Goal: Check status: Check status

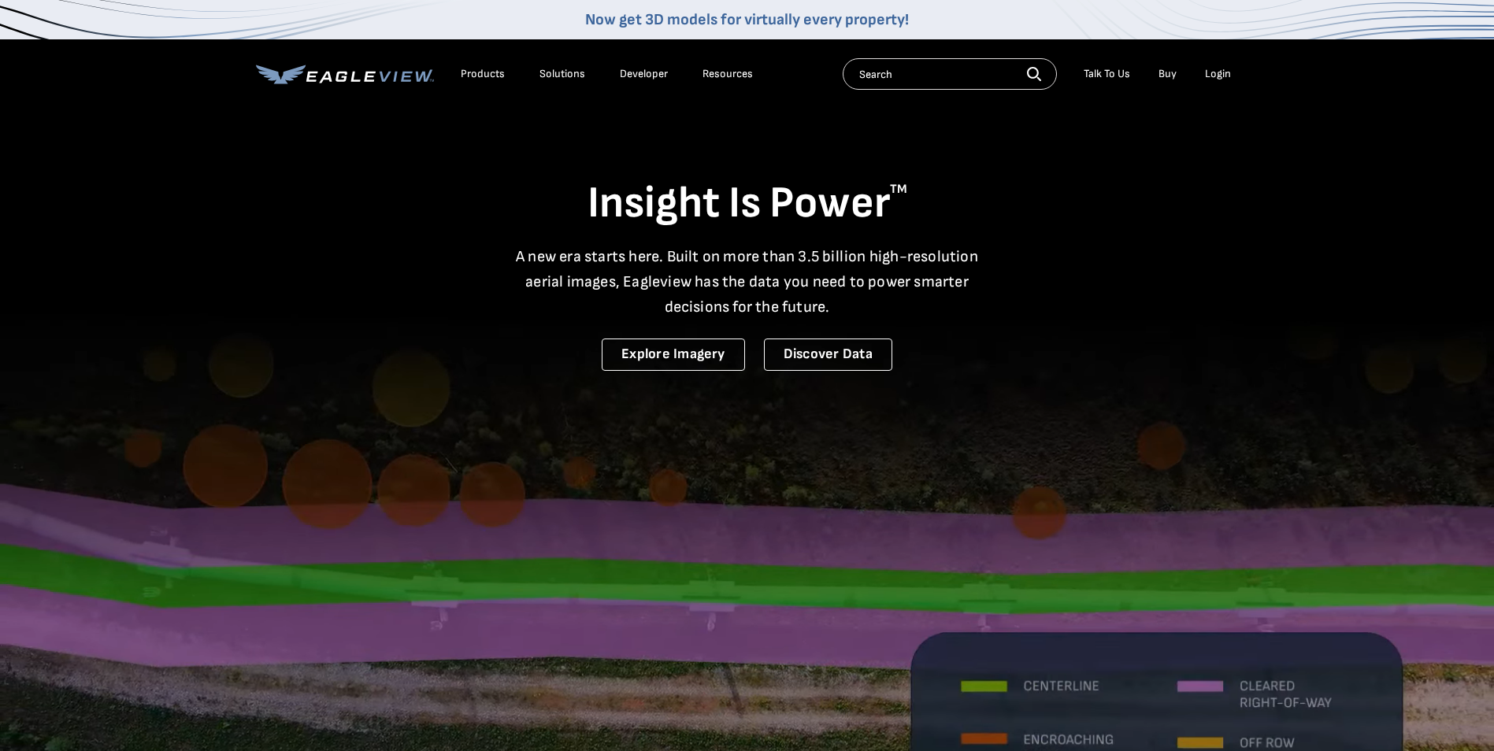
click at [1203, 70] on li "Login" at bounding box center [1218, 74] width 42 height 24
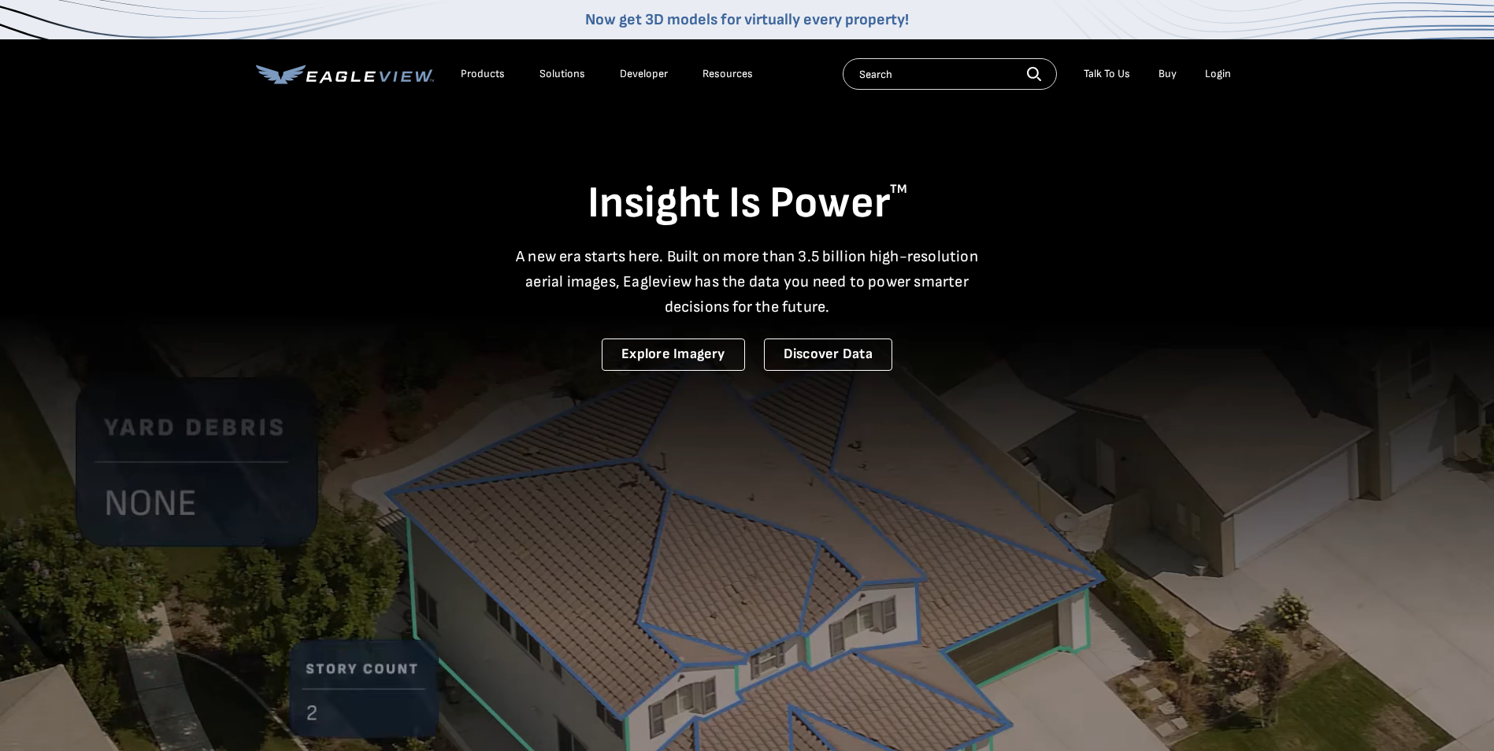
click at [1218, 67] on div "Login" at bounding box center [1218, 74] width 26 height 14
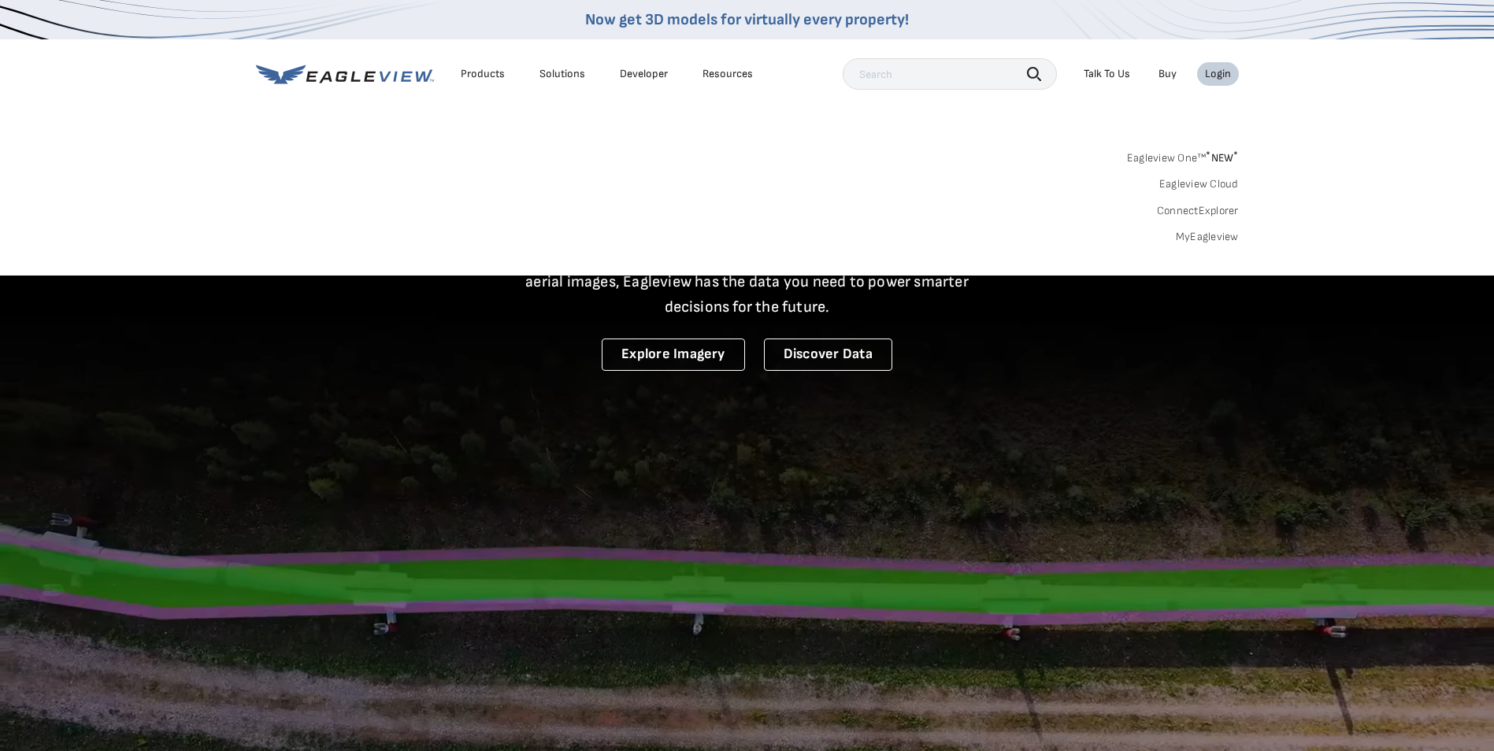
click at [1211, 239] on link "MyEagleview" at bounding box center [1207, 237] width 63 height 14
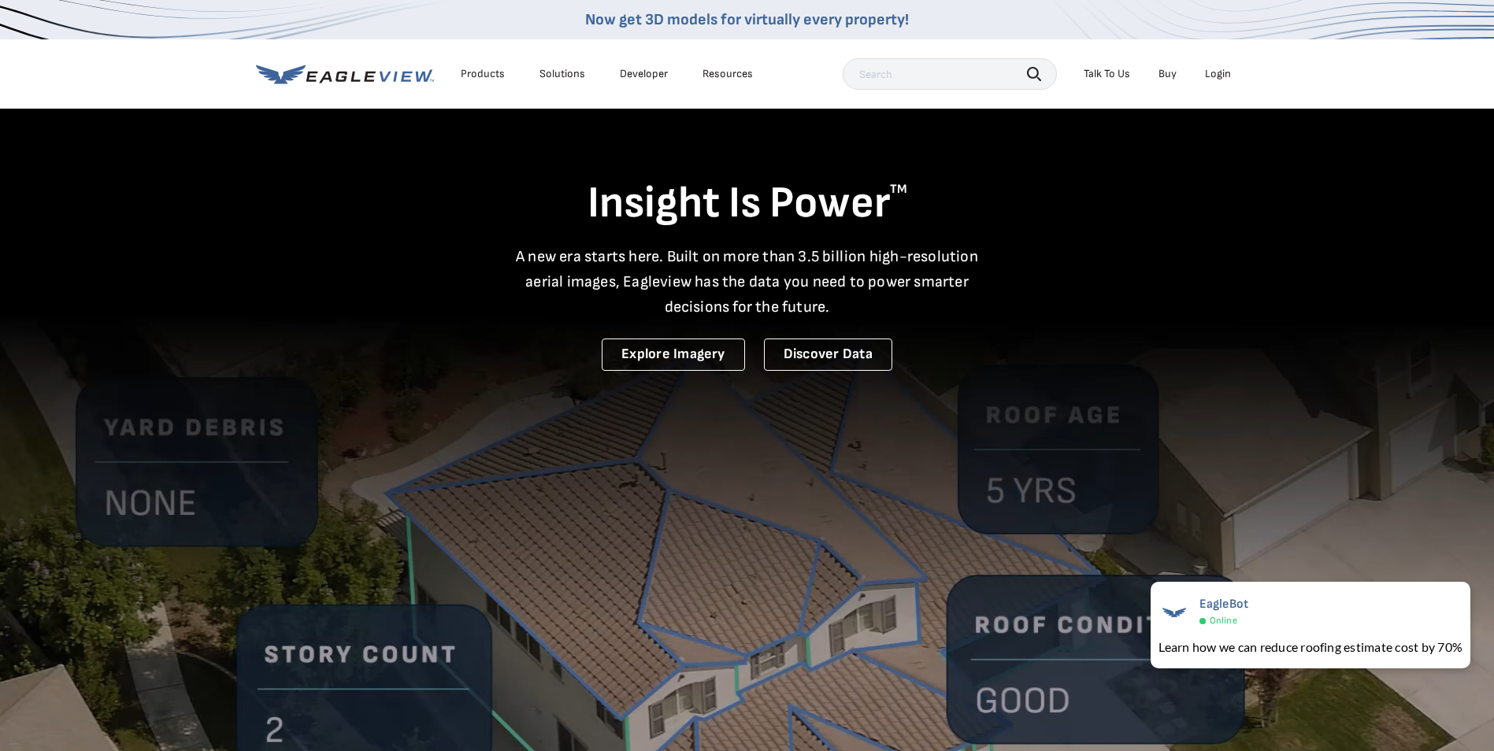
click at [1217, 69] on div "Login" at bounding box center [1218, 74] width 26 height 14
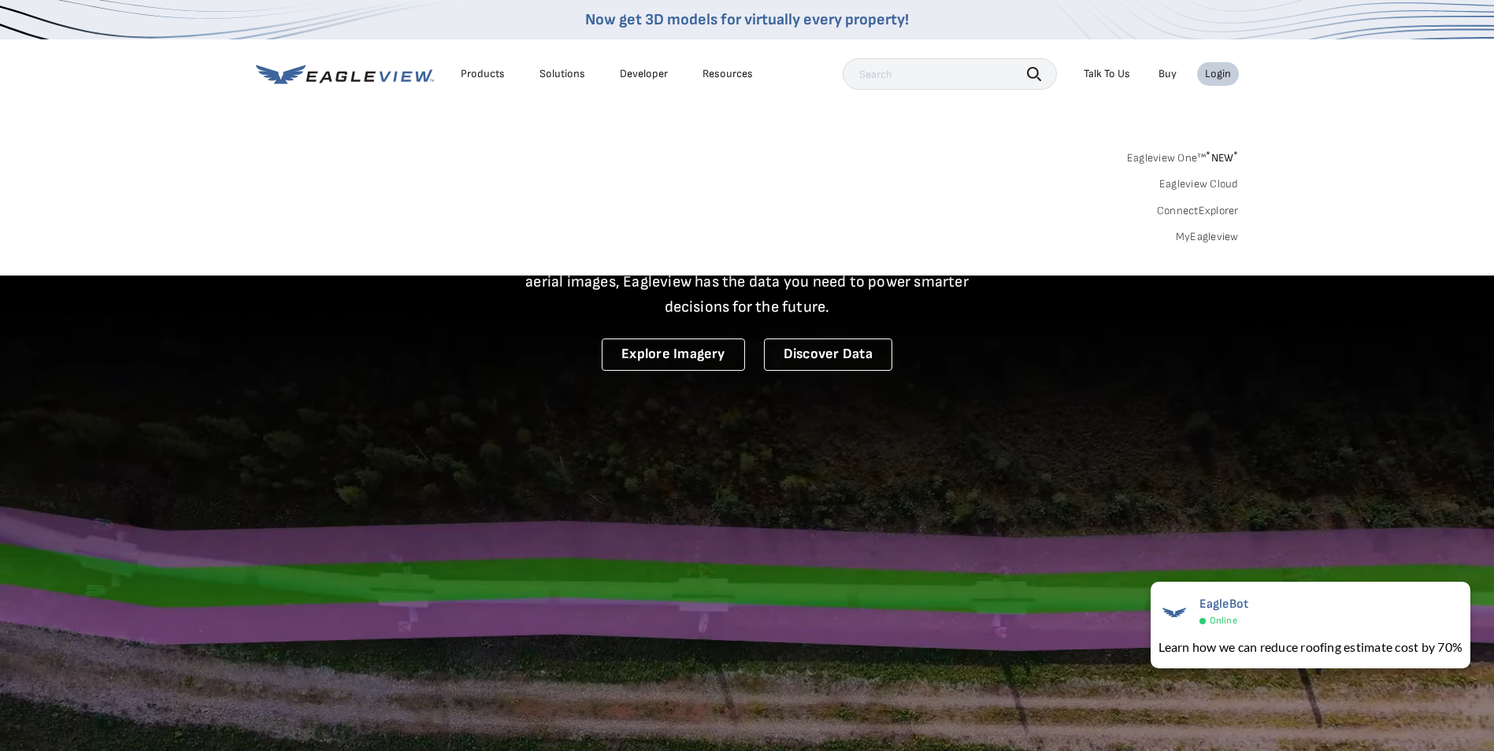
click at [1207, 236] on link "MyEagleview" at bounding box center [1207, 237] width 63 height 14
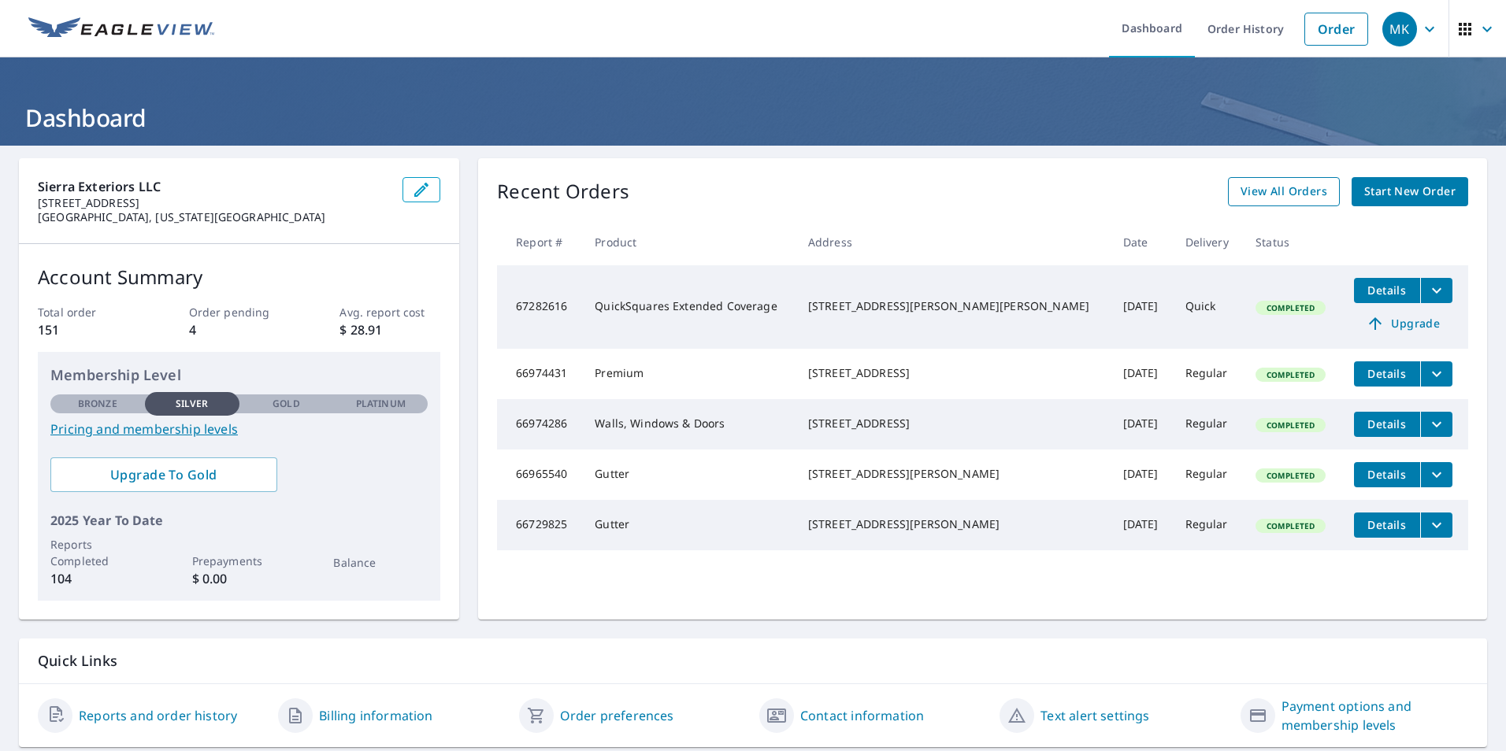
click at [1275, 191] on span "View All Orders" at bounding box center [1284, 192] width 87 height 20
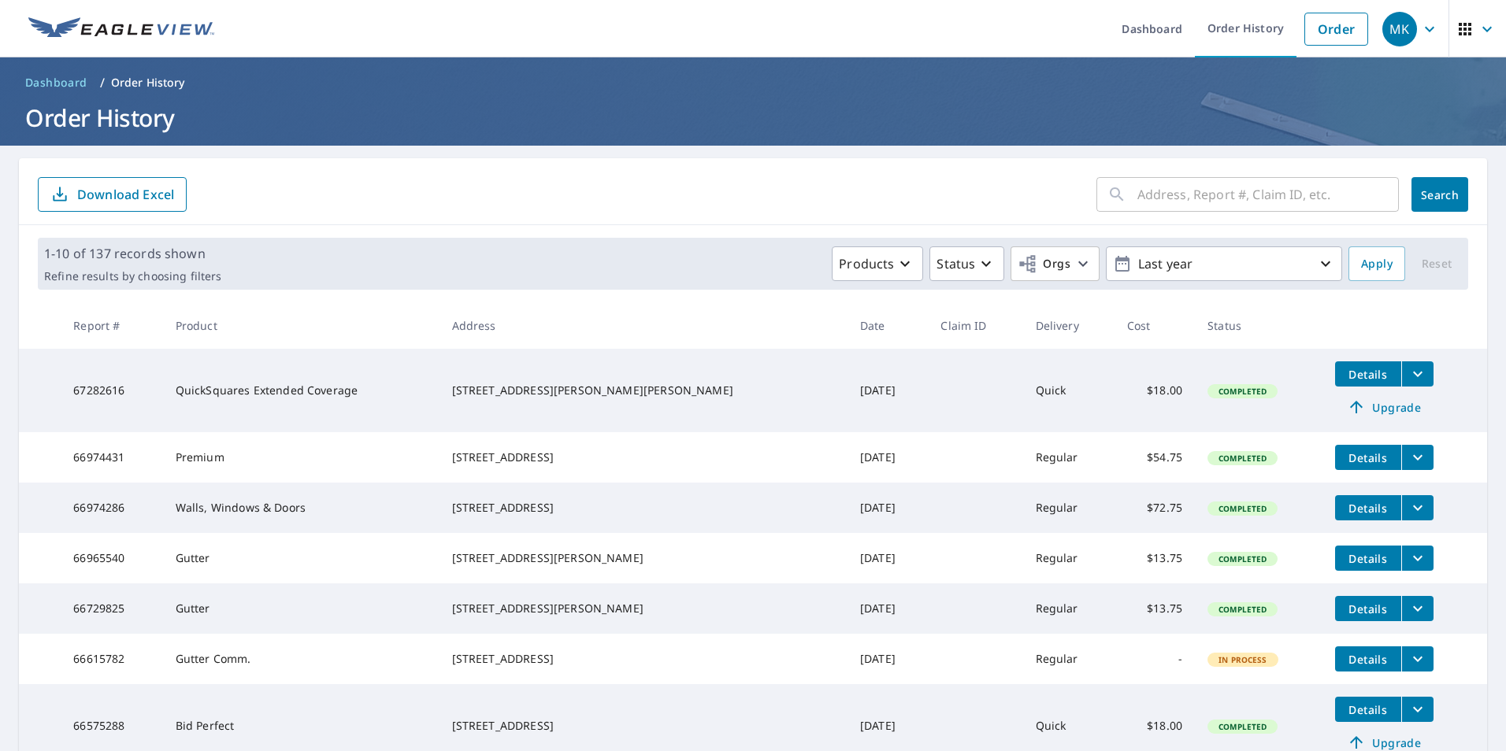
click at [1187, 198] on input "text" at bounding box center [1267, 194] width 261 height 44
type input "w 4904"
click at [1420, 184] on button "Search" at bounding box center [1439, 194] width 57 height 35
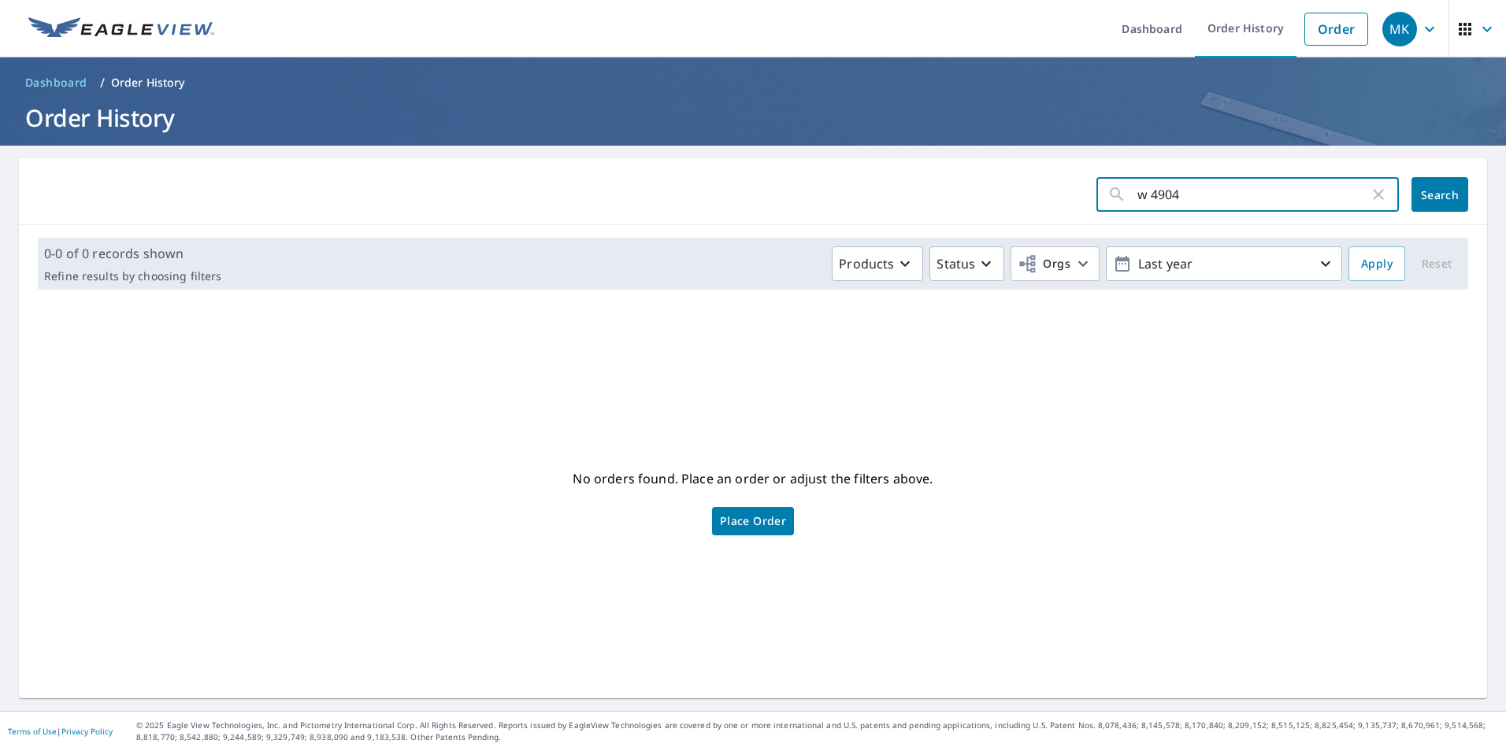
click at [1137, 192] on input "w 4904" at bounding box center [1253, 194] width 232 height 44
click at [1290, 208] on input "W 4904" at bounding box center [1253, 194] width 232 height 44
type input "W 4904 County Rd A"
click at [1424, 196] on span "Search" at bounding box center [1440, 194] width 32 height 15
click at [1140, 196] on input "W 4904 County Rd A" at bounding box center [1253, 194] width 232 height 44
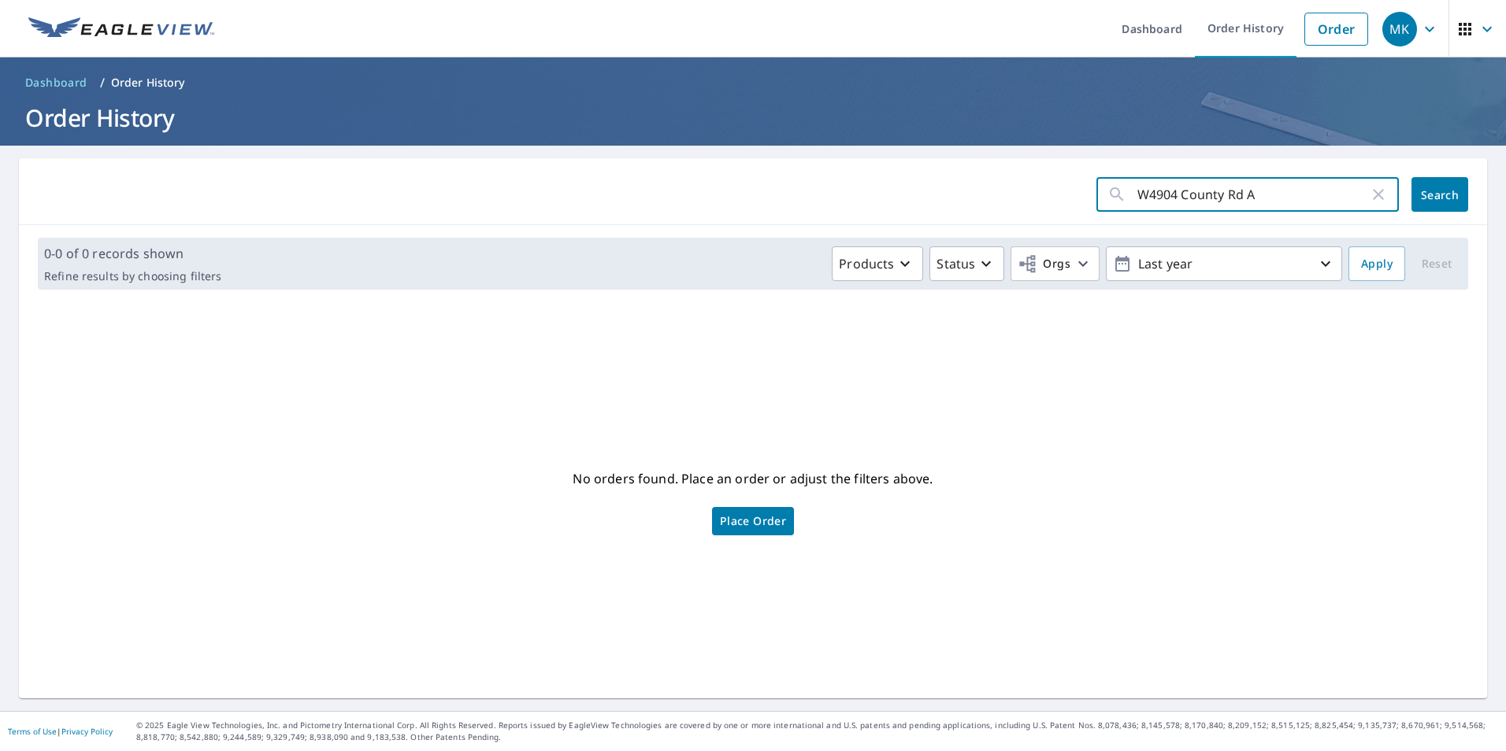
type input "W4904 County Rd A"
click at [1424, 192] on span "Search" at bounding box center [1440, 194] width 32 height 15
drag, startPoint x: 1272, startPoint y: 189, endPoint x: 1169, endPoint y: 191, distance: 103.2
click at [1169, 191] on input "W4904 County Rd A" at bounding box center [1253, 194] width 232 height 44
click at [1141, 191] on input "W4904" at bounding box center [1253, 194] width 232 height 44
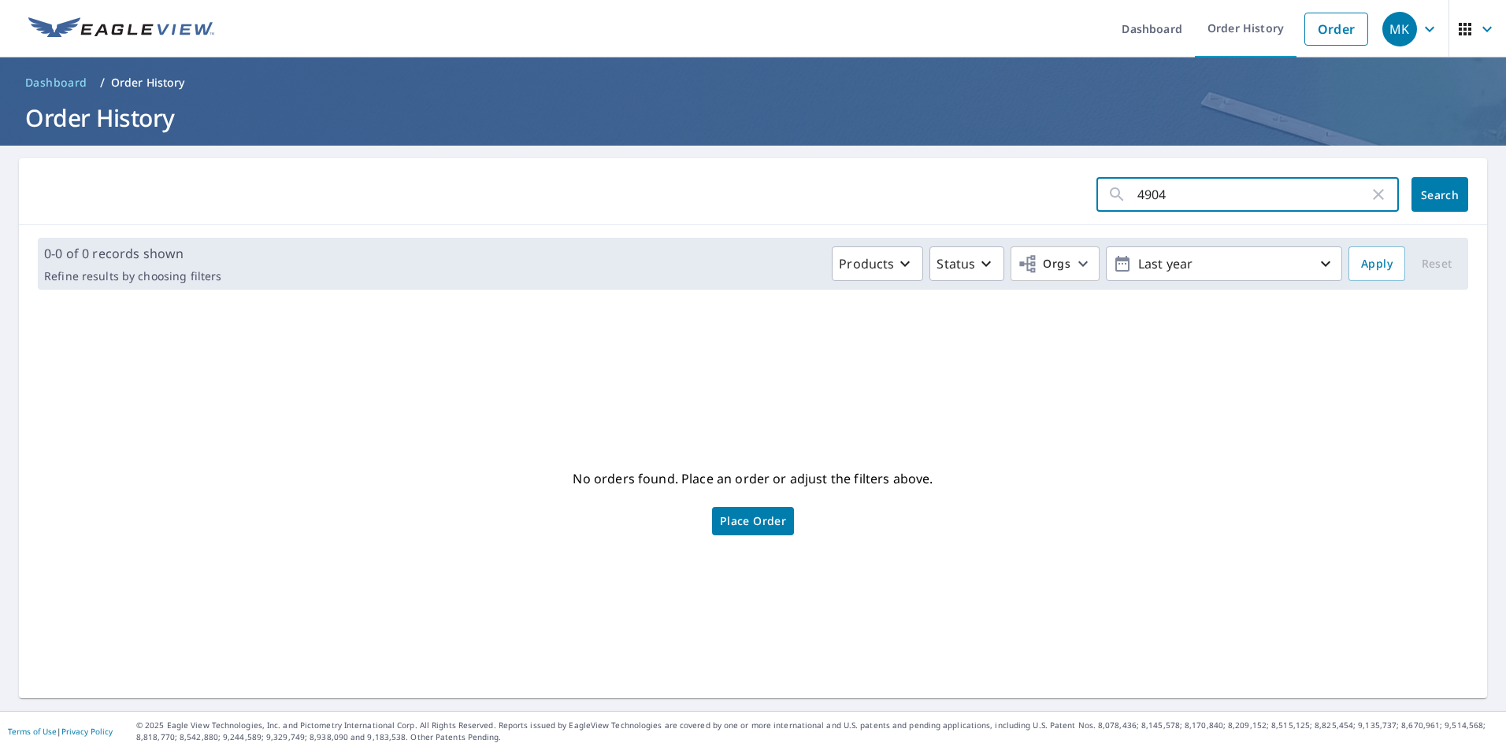
type input "4904"
click at [1437, 195] on span "Search" at bounding box center [1440, 194] width 32 height 15
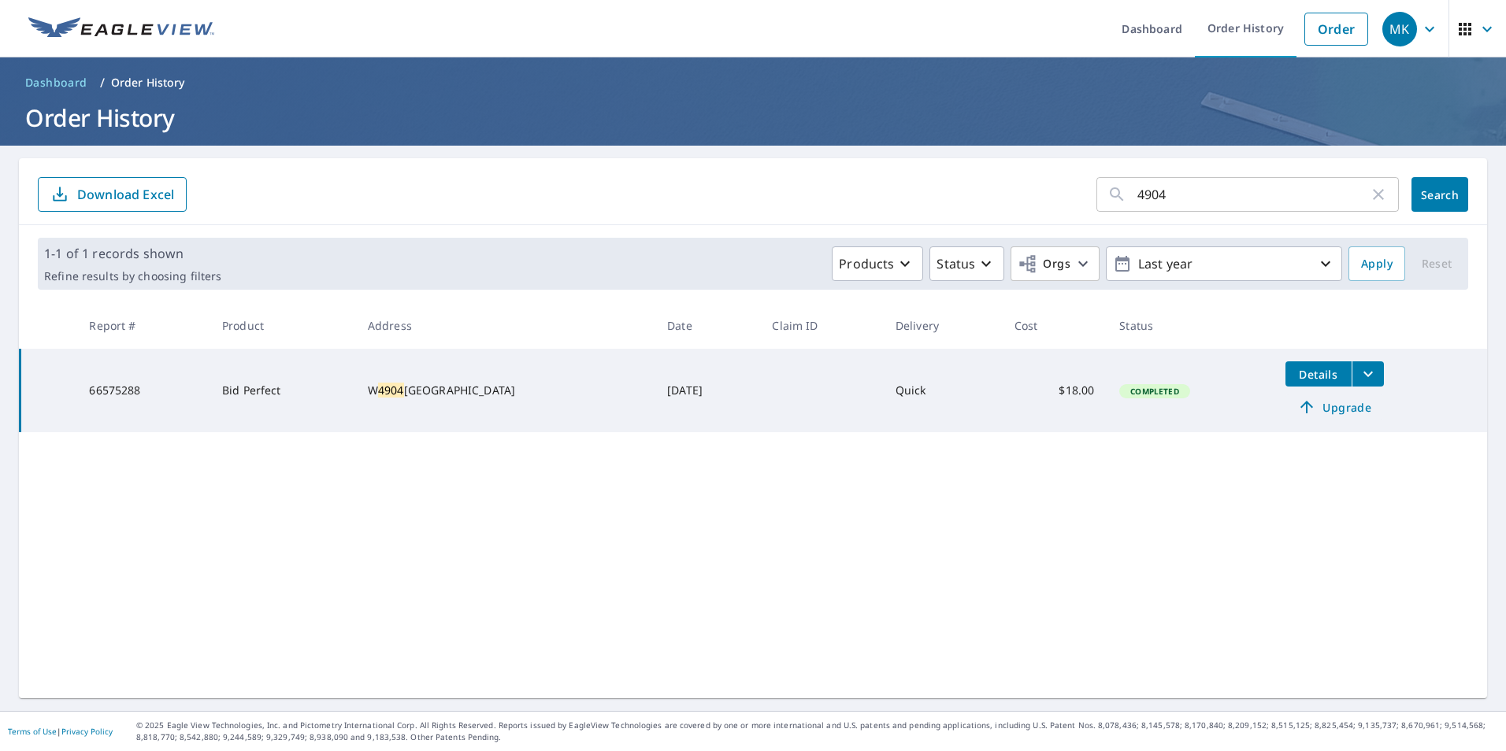
click at [1346, 405] on span "Upgrade" at bounding box center [1335, 407] width 80 height 19
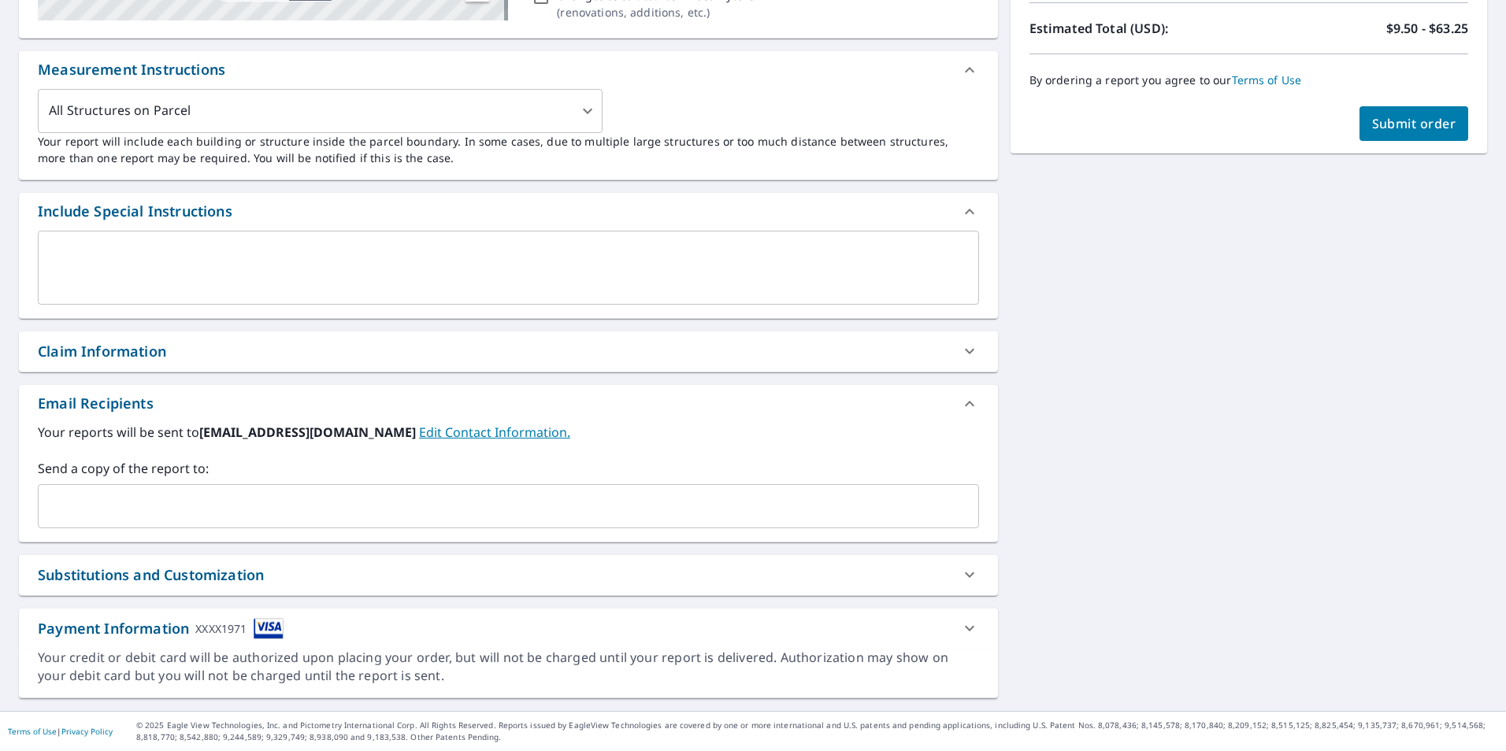
scroll to position [72, 0]
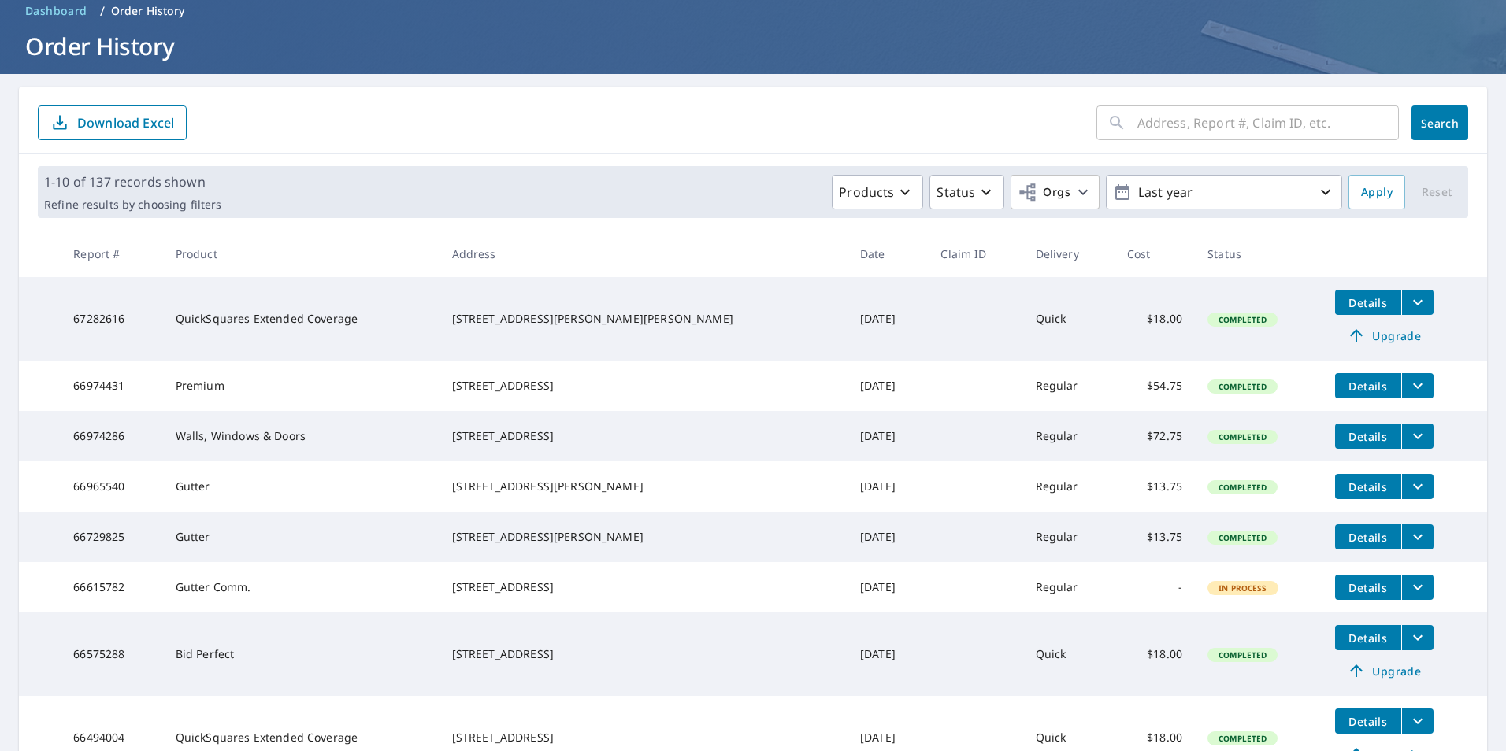
click at [1181, 145] on div "​ Search Download Excel" at bounding box center [753, 120] width 1468 height 67
click at [1198, 126] on input "text" at bounding box center [1267, 123] width 261 height 44
type input "4904"
drag, startPoint x: 1430, startPoint y: 125, endPoint x: 1410, endPoint y: 128, distance: 19.8
click at [1424, 128] on span "Search" at bounding box center [1440, 123] width 32 height 15
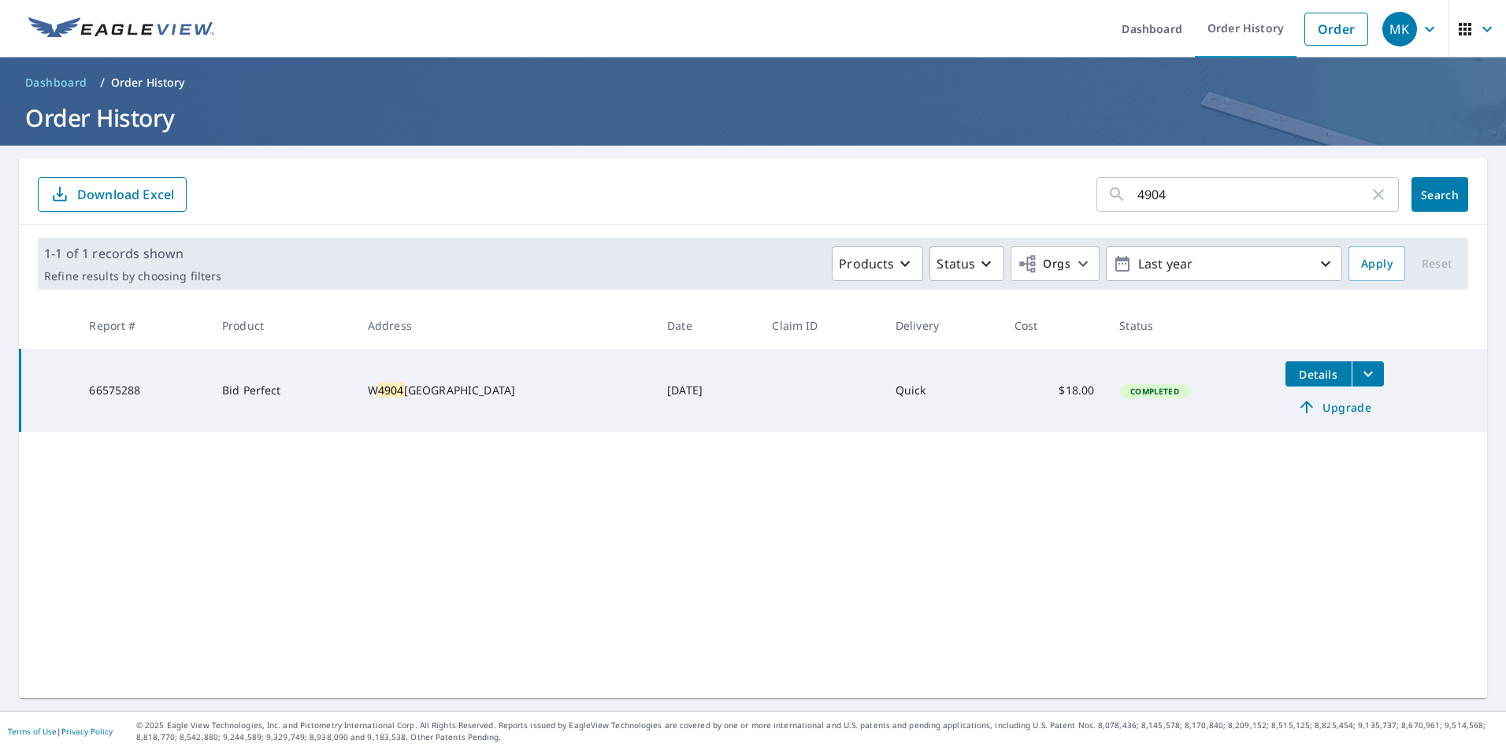
click at [65, 192] on icon "button" at bounding box center [59, 194] width 19 height 19
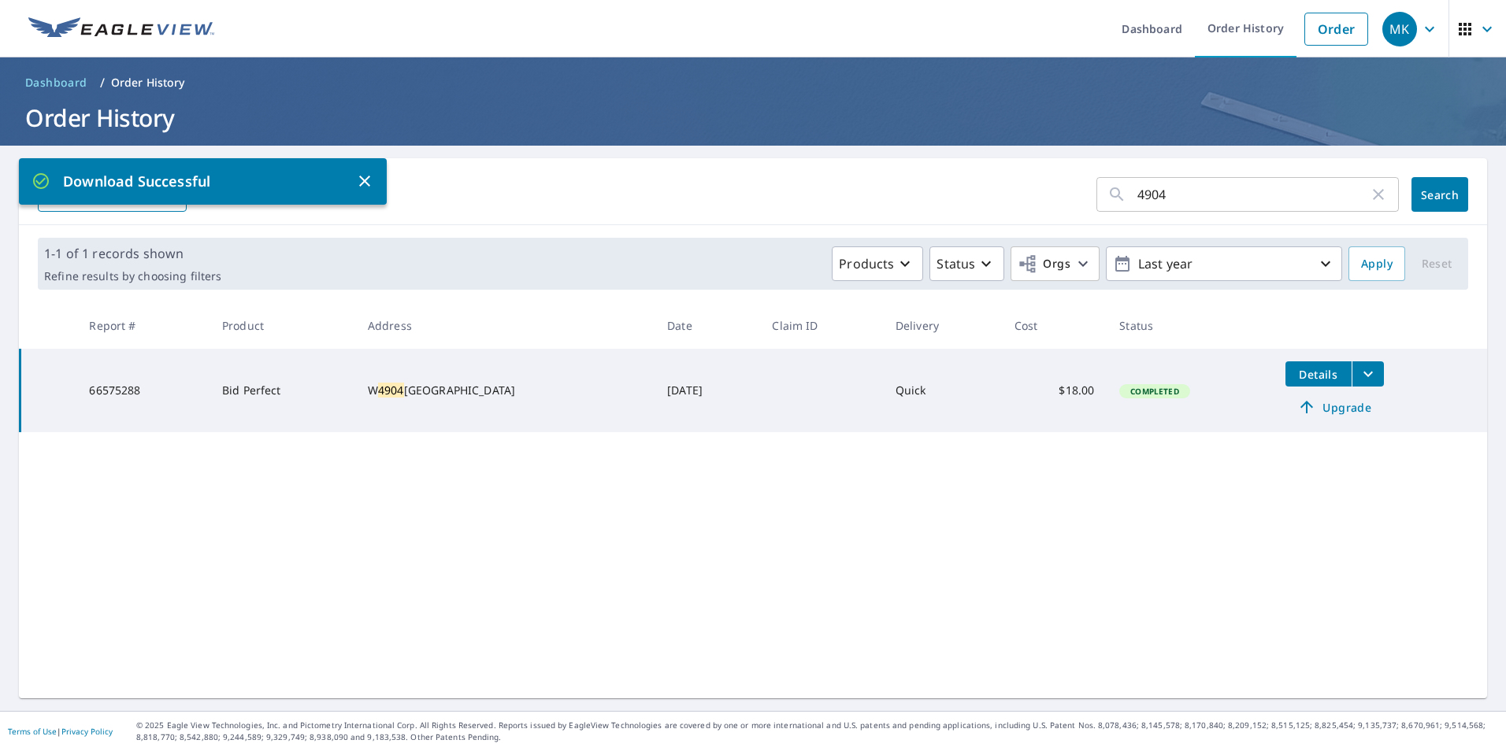
drag, startPoint x: 1181, startPoint y: 406, endPoint x: 1207, endPoint y: 406, distance: 25.2
click at [1185, 406] on td "Completed" at bounding box center [1189, 390] width 165 height 83
click at [1359, 370] on icon "filesDropdownBtn-66575288" at bounding box center [1368, 374] width 19 height 19
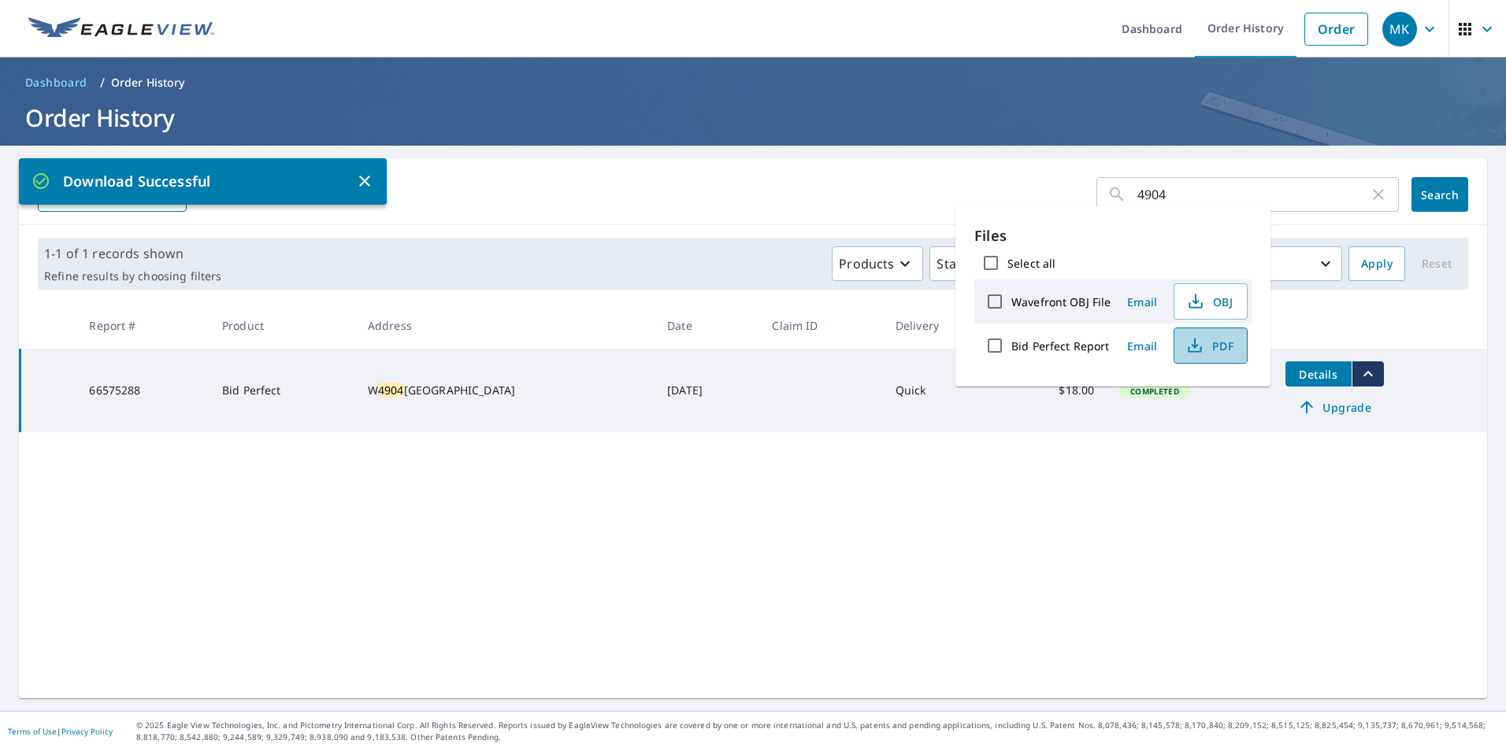
click at [1220, 347] on span "PDF" at bounding box center [1209, 345] width 50 height 19
